Goal: Navigation & Orientation: Find specific page/section

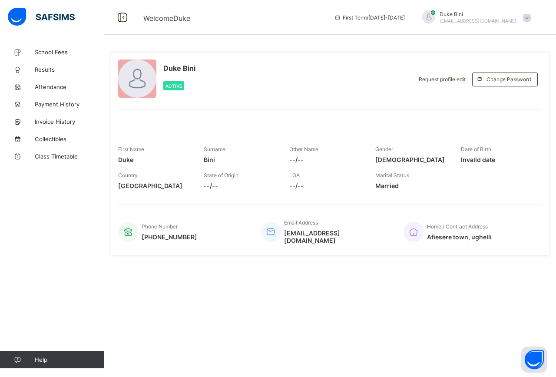
click at [528, 17] on span at bounding box center [527, 18] width 8 height 8
click at [502, 81] on span "Logout" at bounding box center [502, 86] width 57 height 10
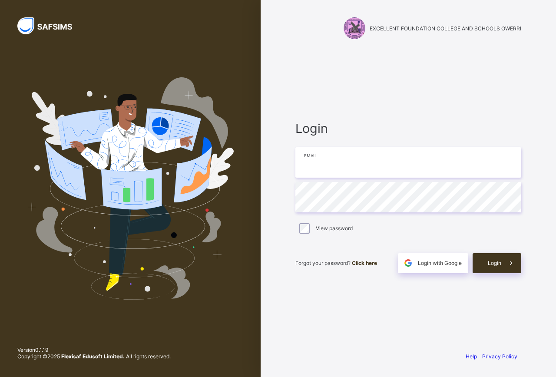
type input "**********"
click at [473, 263] on div "Login" at bounding box center [496, 263] width 49 height 20
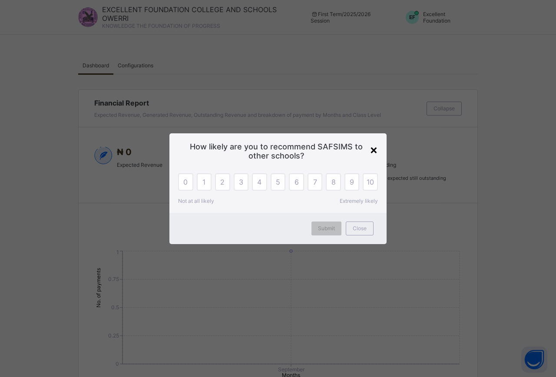
click at [372, 147] on div "×" at bounding box center [374, 149] width 8 height 15
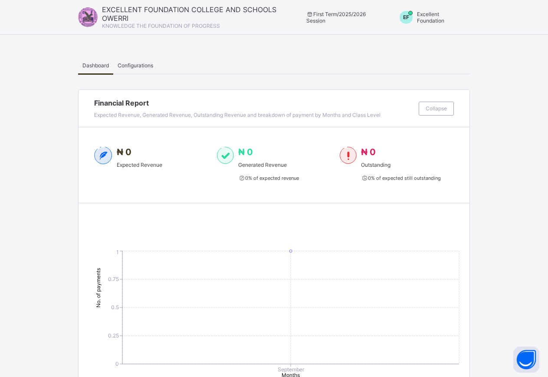
click at [146, 59] on div "Configurations" at bounding box center [135, 64] width 44 height 17
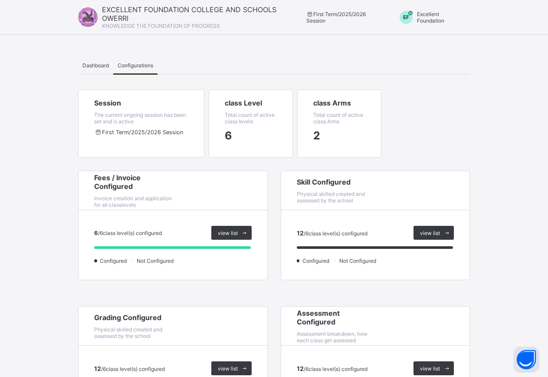
click at [426, 14] on span "Excellent Foundation" at bounding box center [430, 17] width 27 height 13
click at [438, 41] on span "Switch to Admin View" at bounding box center [433, 37] width 66 height 10
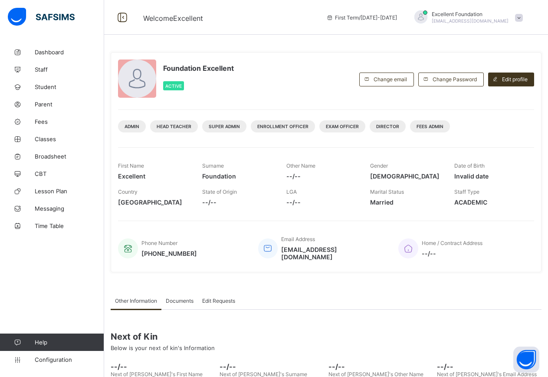
click at [478, 12] on span "Excellent Foundation" at bounding box center [470, 14] width 77 height 7
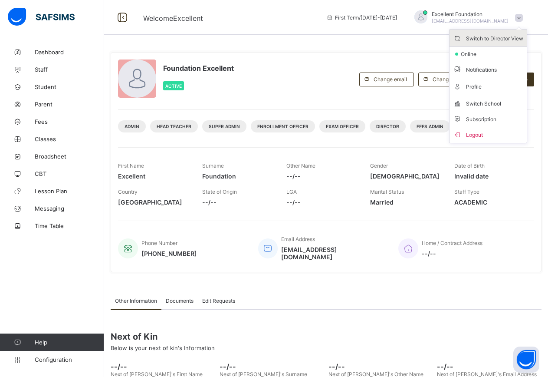
click at [476, 41] on span "Switch to Director View" at bounding box center [488, 38] width 70 height 10
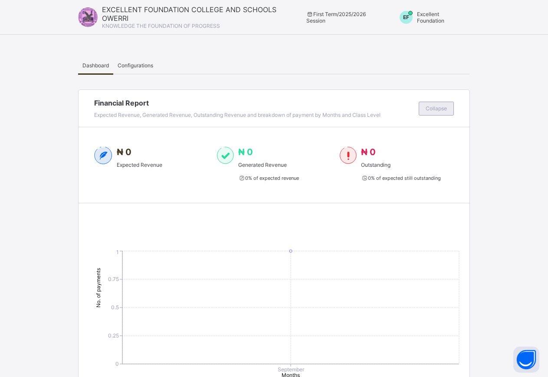
click at [438, 112] on div "Collapse" at bounding box center [436, 109] width 35 height 14
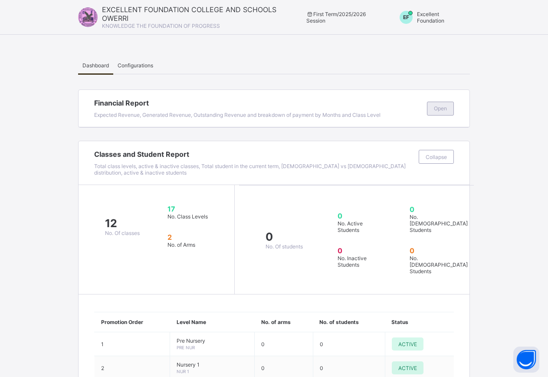
click at [438, 112] on div "Open" at bounding box center [440, 109] width 27 height 14
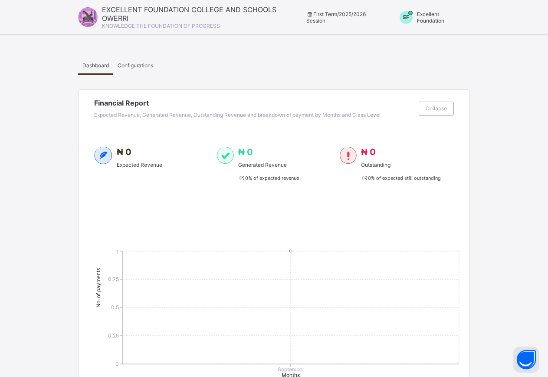
click at [147, 66] on span "Configurations" at bounding box center [136, 65] width 36 height 7
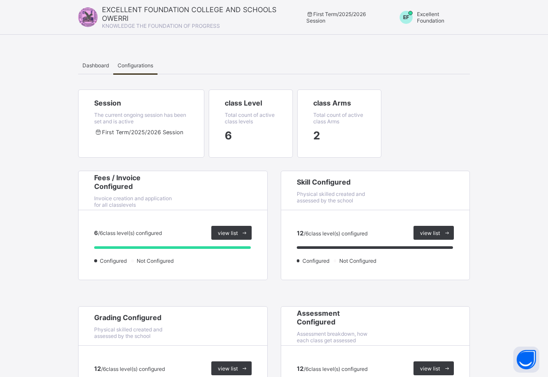
click at [431, 14] on span "Excellent Foundation" at bounding box center [430, 17] width 27 height 13
click at [436, 35] on span "Switch to Admin View" at bounding box center [433, 37] width 66 height 10
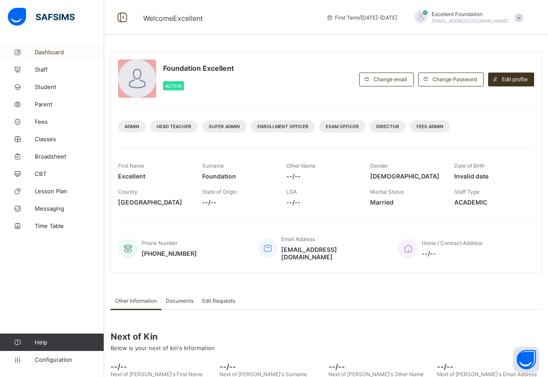
click at [56, 54] on span "Dashboard" at bounding box center [69, 52] width 69 height 7
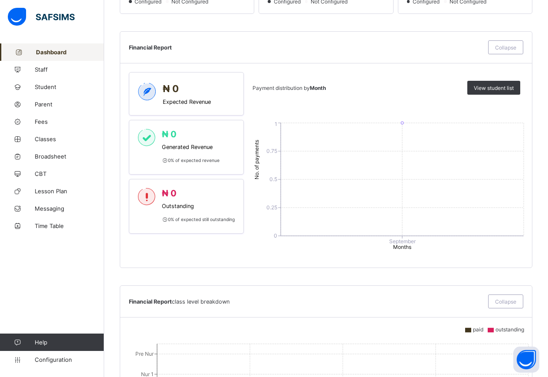
scroll to position [565, 0]
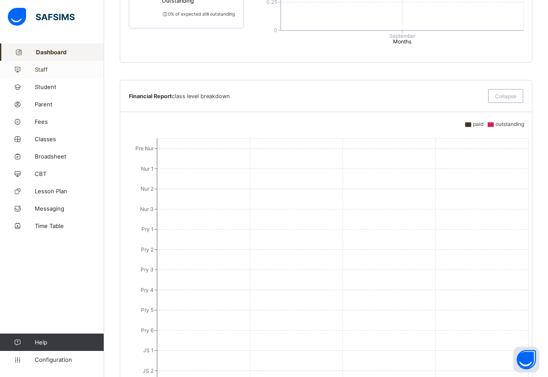
click at [67, 73] on span "Staff" at bounding box center [69, 69] width 69 height 7
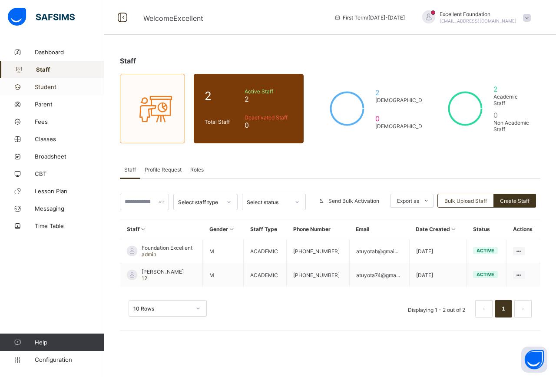
click at [62, 84] on span "Student" at bounding box center [69, 86] width 69 height 7
